Goal: Transaction & Acquisition: Purchase product/service

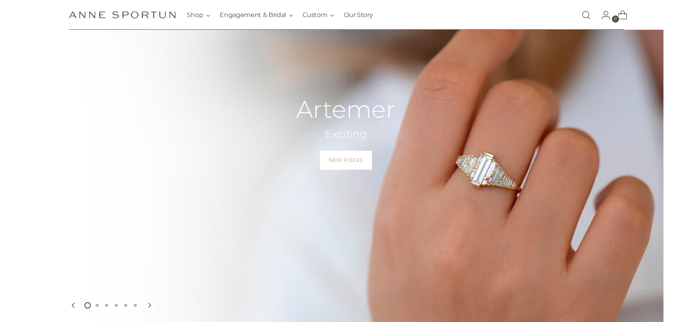
scroll to position [96, 0]
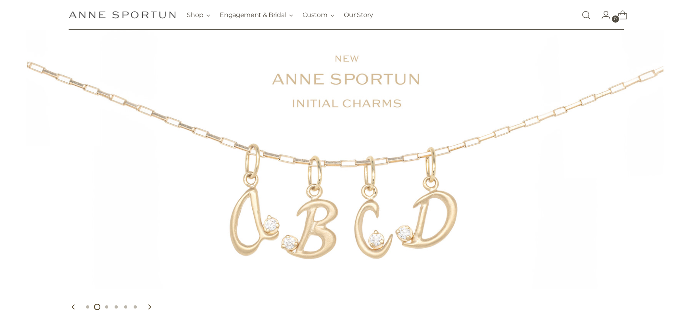
click at [581, 17] on link "Open search modal" at bounding box center [586, 15] width 16 height 16
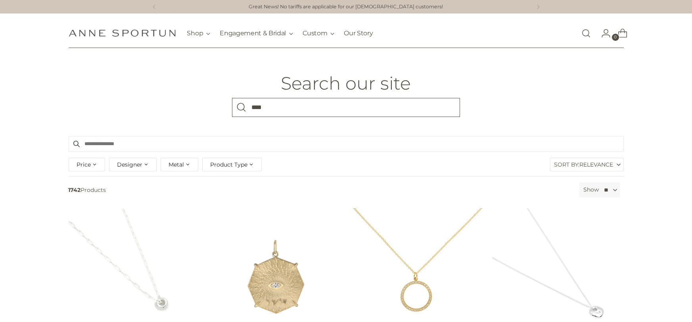
type input "****"
click at [232, 98] on button "Search" at bounding box center [241, 107] width 19 height 19
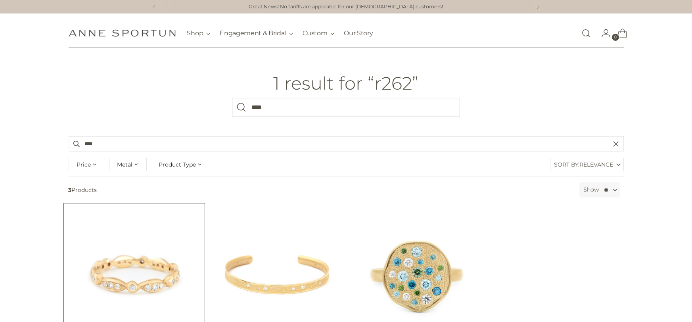
click at [0, 0] on img "Marquise Diamond Pave Band" at bounding box center [0, 0] width 0 height 0
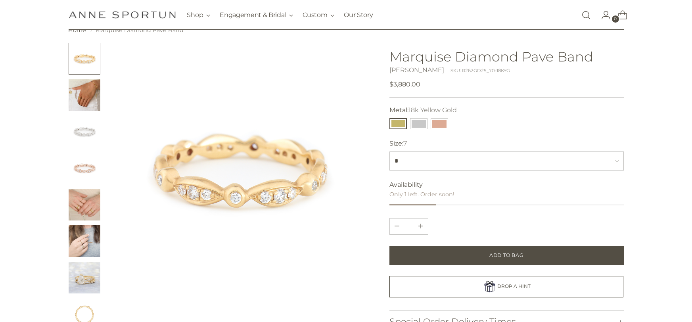
scroll to position [125, 0]
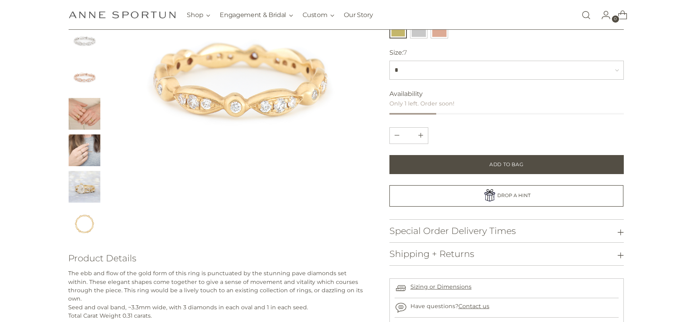
click at [609, 235] on button "Special Order Delivery Times" at bounding box center [506, 231] width 234 height 23
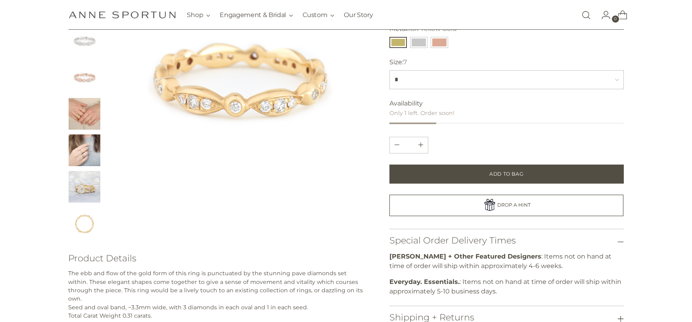
click at [620, 242] on icon at bounding box center [620, 242] width 6 height 6
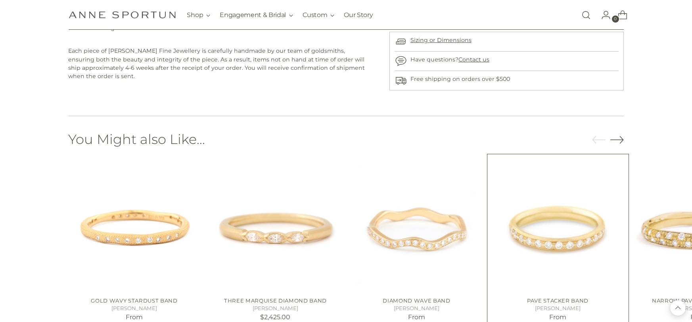
scroll to position [447, 0]
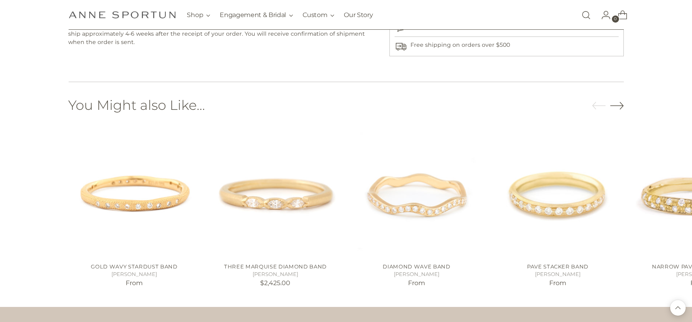
click at [619, 99] on icon "Move to next carousel slide" at bounding box center [616, 105] width 13 height 13
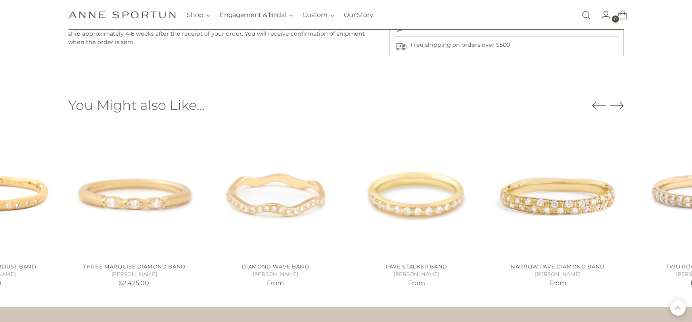
click at [619, 99] on icon "Move to next carousel slide" at bounding box center [616, 105] width 13 height 13
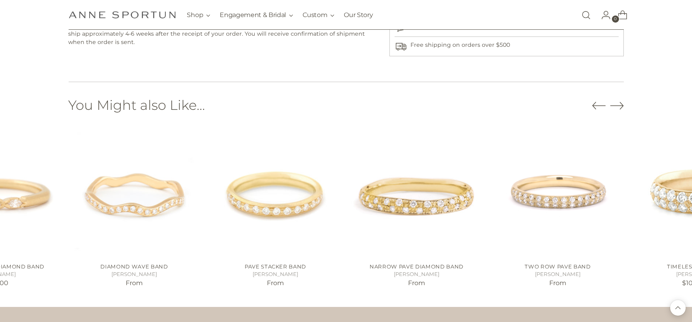
click at [619, 99] on icon "Move to next carousel slide" at bounding box center [616, 105] width 13 height 13
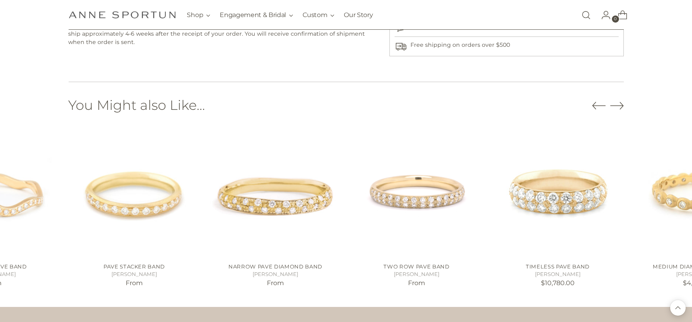
click at [619, 99] on icon "Move to next carousel slide" at bounding box center [616, 105] width 13 height 13
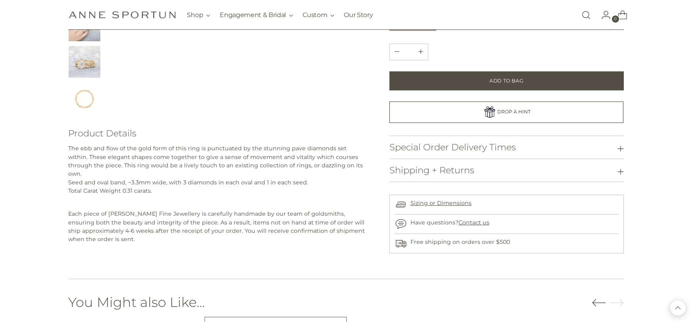
scroll to position [95, 0]
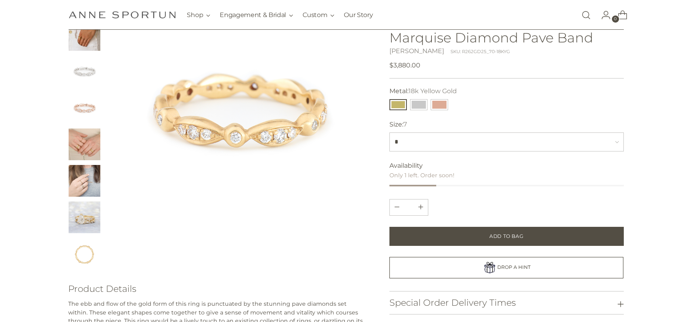
click at [94, 250] on img "Change image to image 8" at bounding box center [85, 254] width 32 height 32
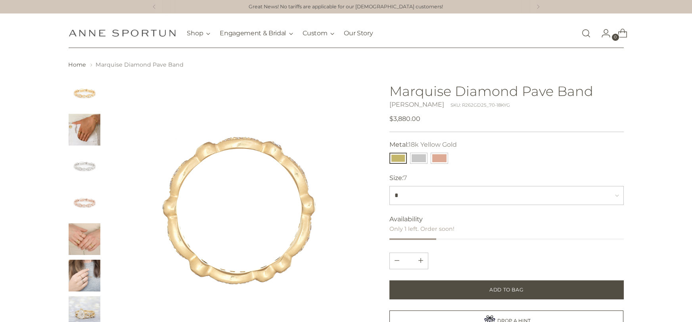
scroll to position [170, 0]
